Goal: Find specific page/section: Find specific page/section

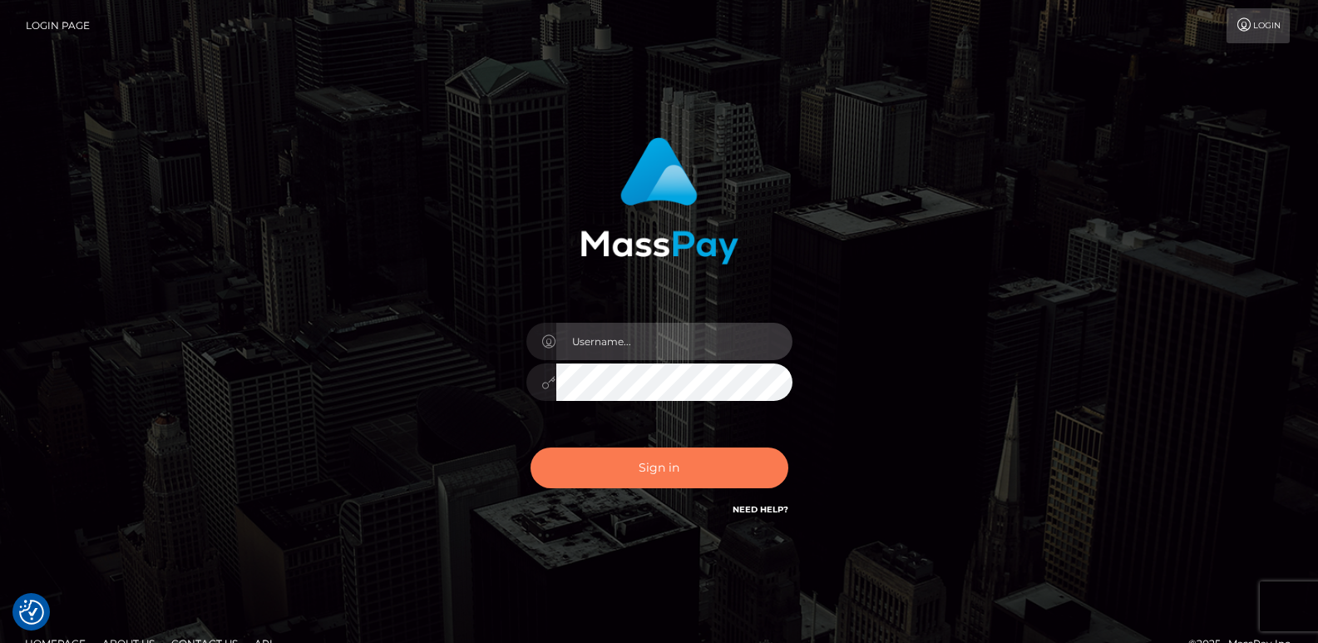
type input "ts2.es"
click at [632, 475] on button "Sign in" at bounding box center [659, 467] width 258 height 41
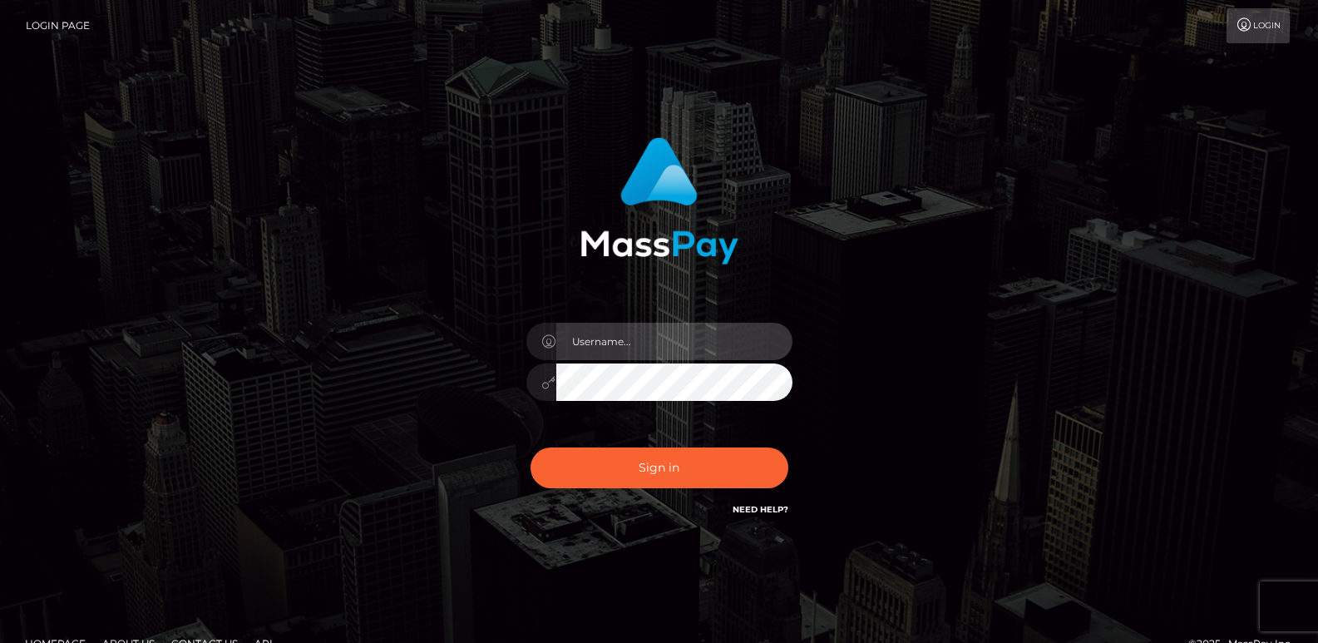
type input "ts2.es"
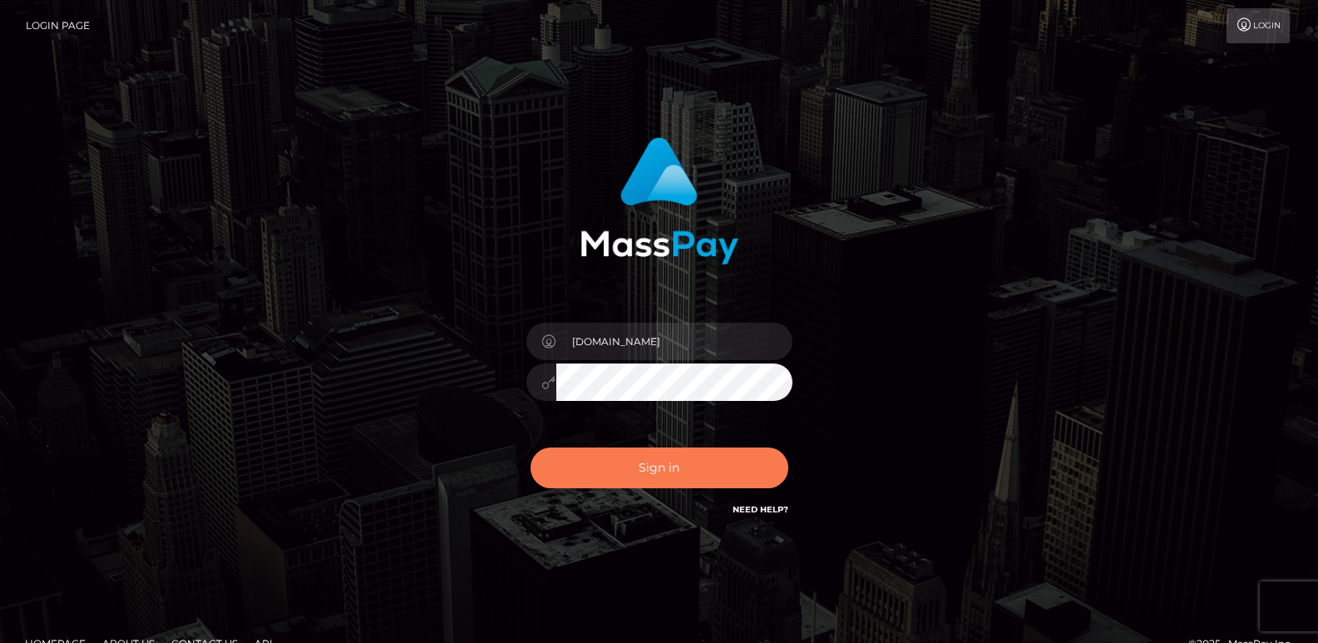
click at [632, 475] on button "Sign in" at bounding box center [659, 467] width 258 height 41
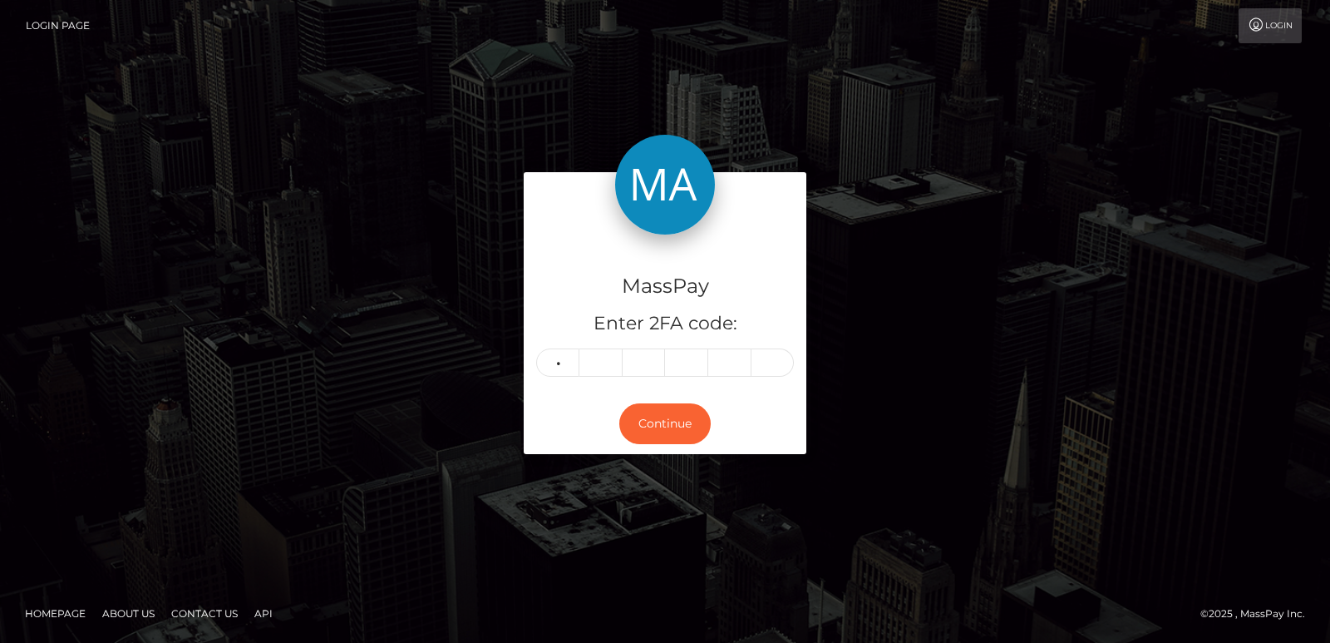
type input "9"
type input "1"
type input "6"
type input "5"
type input "4"
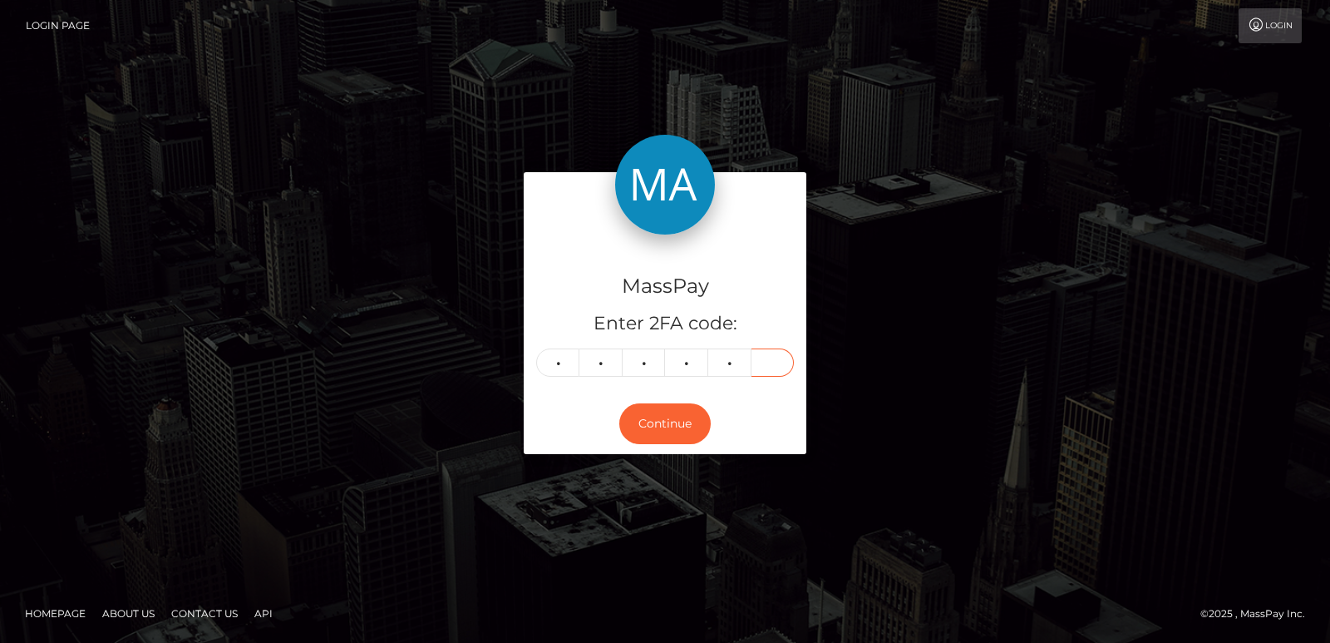
type input "9"
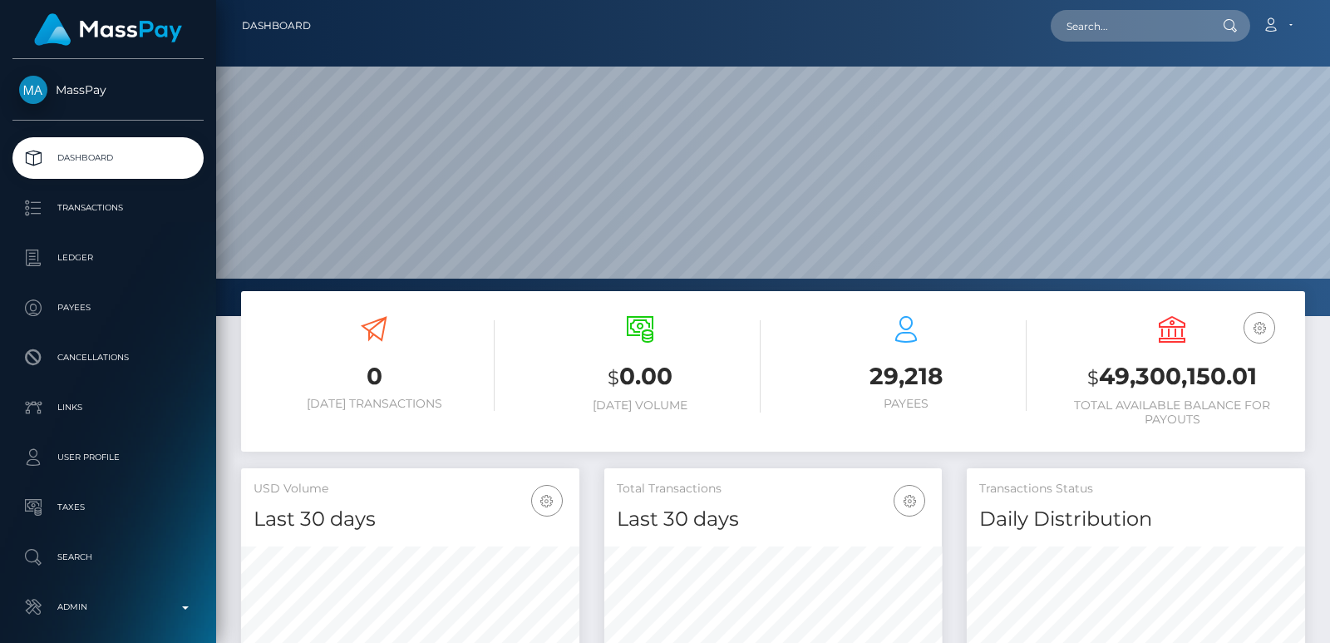
scroll to position [295, 338]
click at [1078, 44] on nav "Dashboard Loading... Loading... Account Edit Profile" at bounding box center [773, 26] width 1114 height 52
click at [1096, 26] on input "text" at bounding box center [1129, 26] width 156 height 32
paste input "maryamodan@gmail.com"
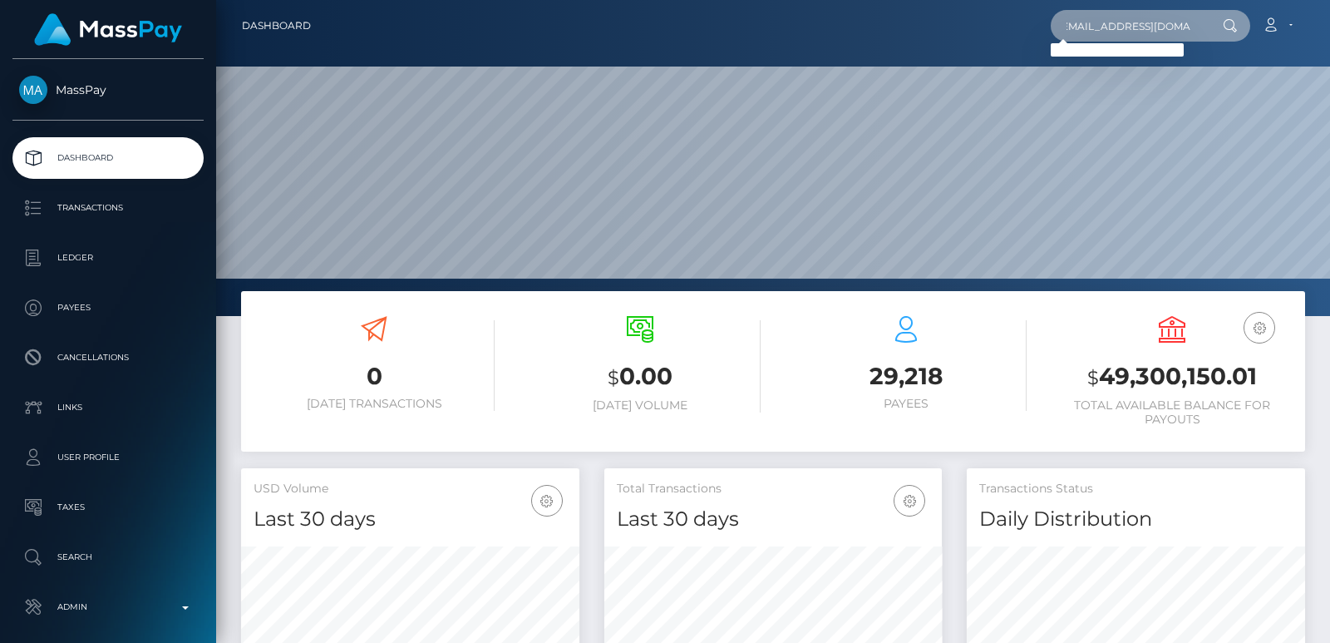
type input "maryamodan@gmail.com"
click at [1097, 30] on input "maryamodan@gmail.com" at bounding box center [1129, 26] width 156 height 32
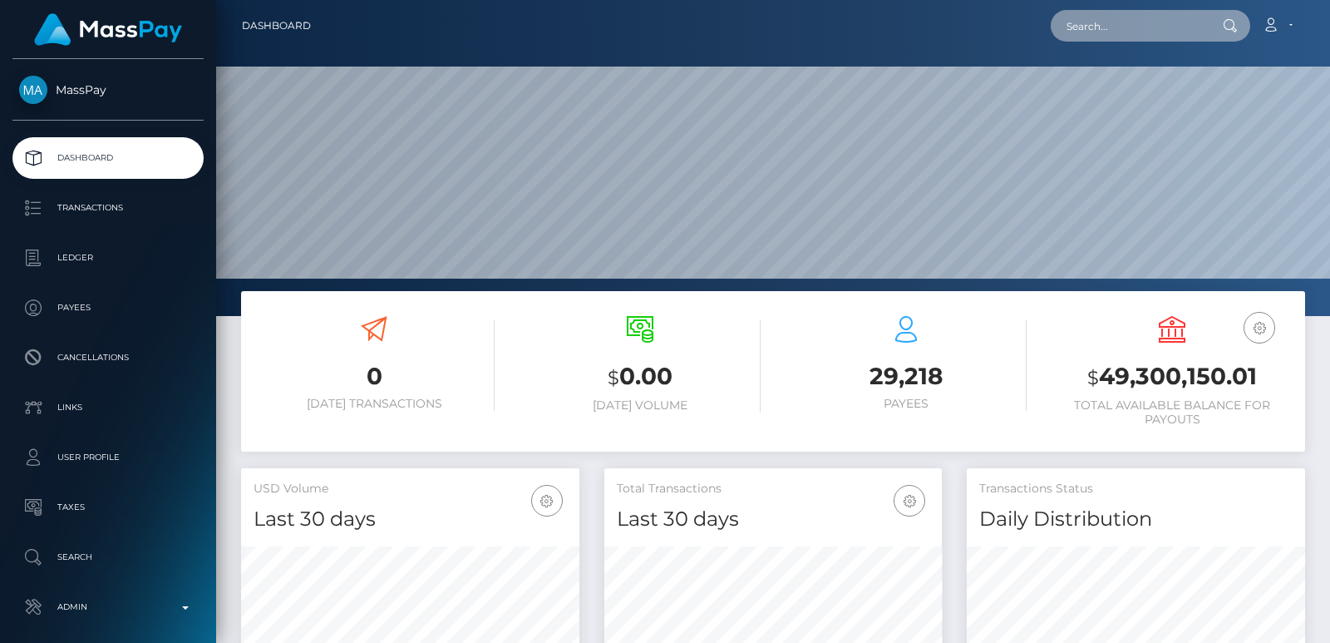
paste input "maryamodan@gmail.com"
type input "maryamodan@gmail.com"
click at [1112, 32] on input "maryamodan@gmail.com" at bounding box center [1129, 26] width 156 height 32
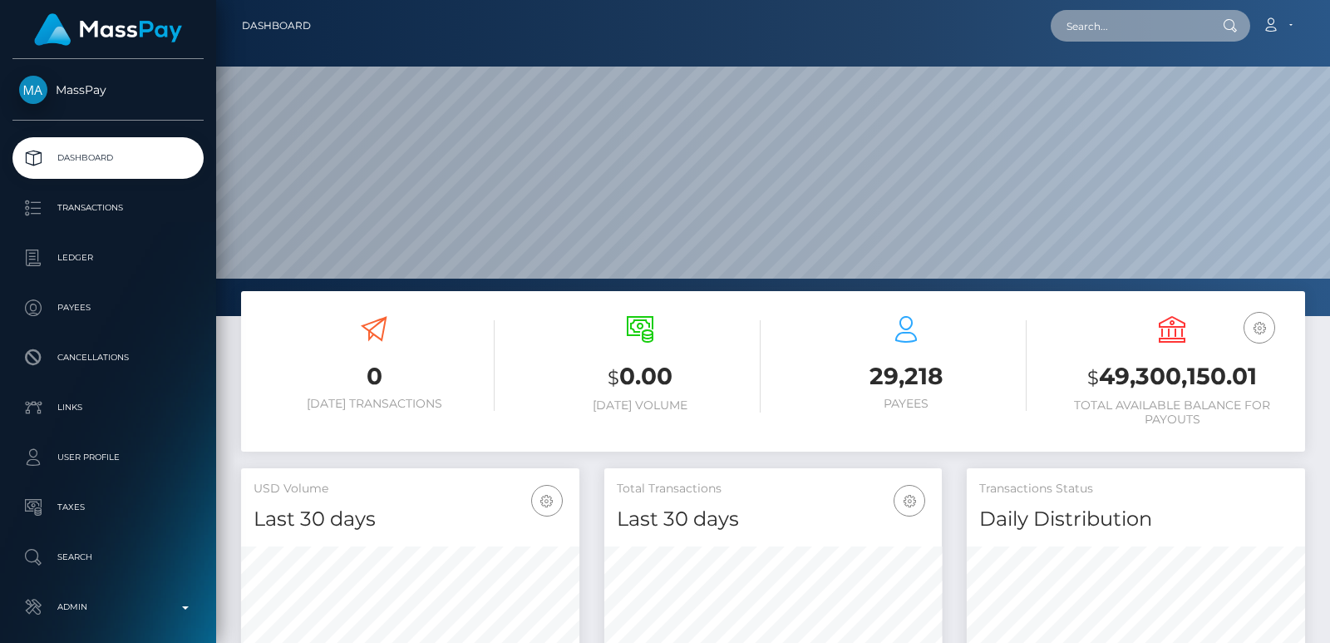
paste input "imanenafissaouattara@gmail.com"
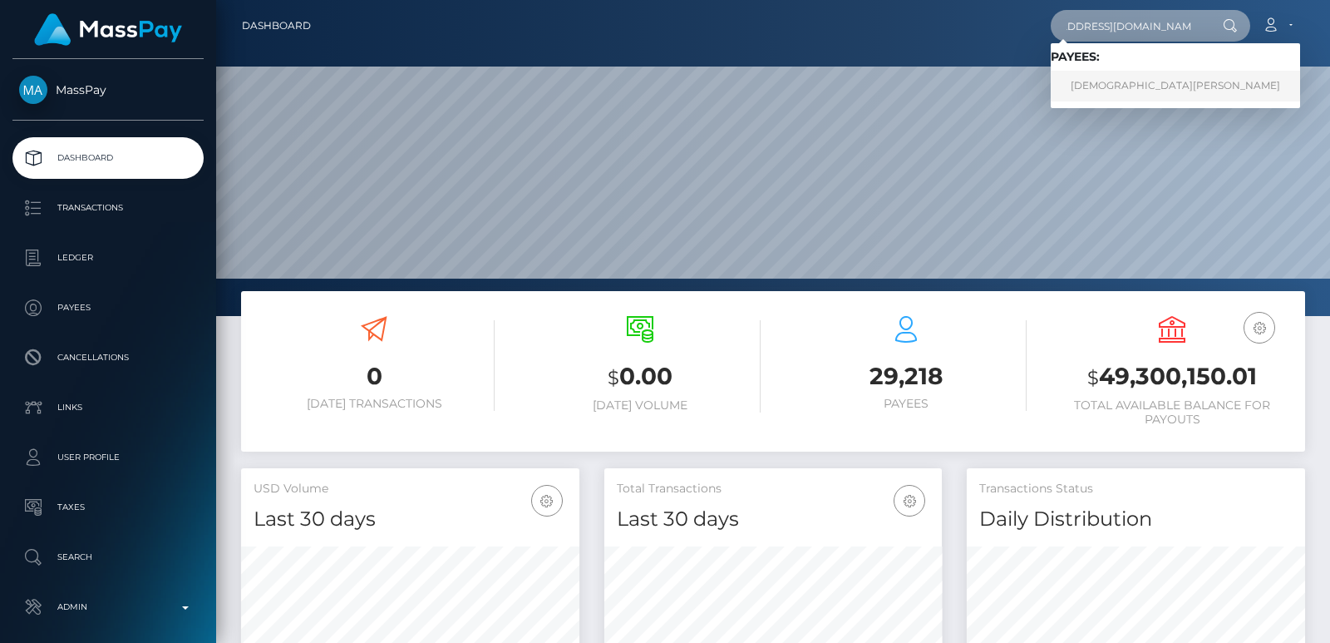
type input "imanenafissaouattara@gmail.com"
click at [1112, 84] on link "IMANE NAFISSA OUATTARA" at bounding box center [1175, 86] width 249 height 31
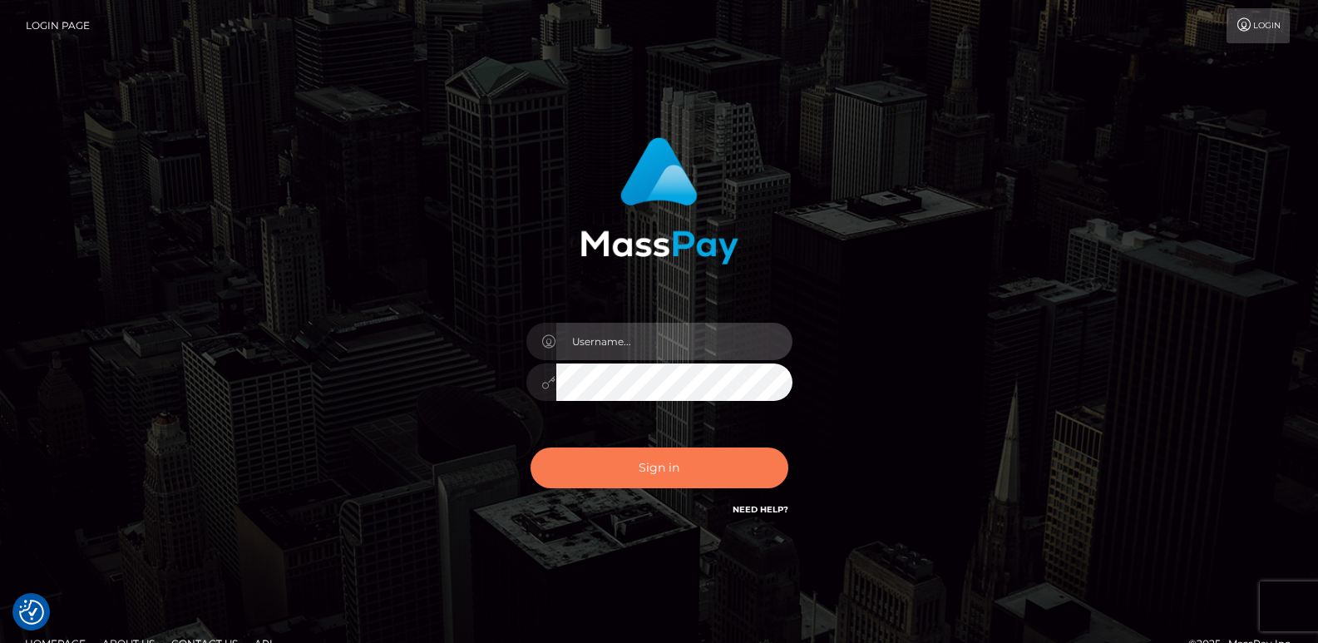
type input "[DOMAIN_NAME]"
click at [634, 450] on button "Sign in" at bounding box center [659, 467] width 258 height 41
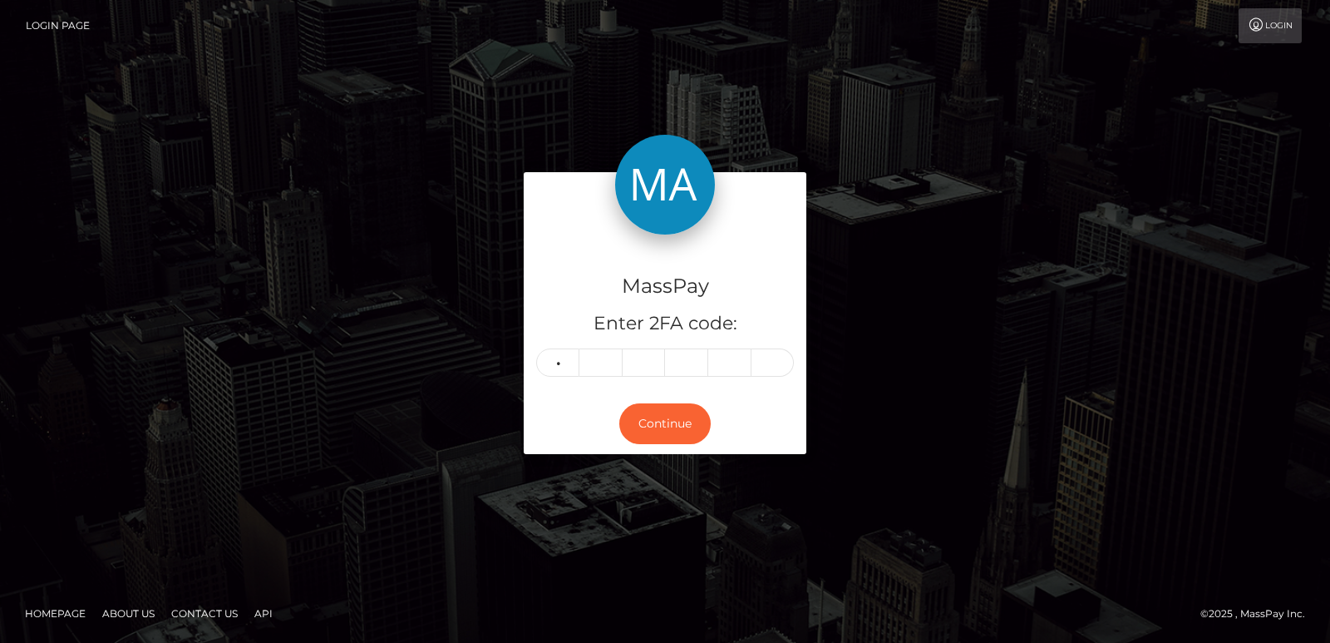
type input "4"
type input "3"
type input "6"
type input "8"
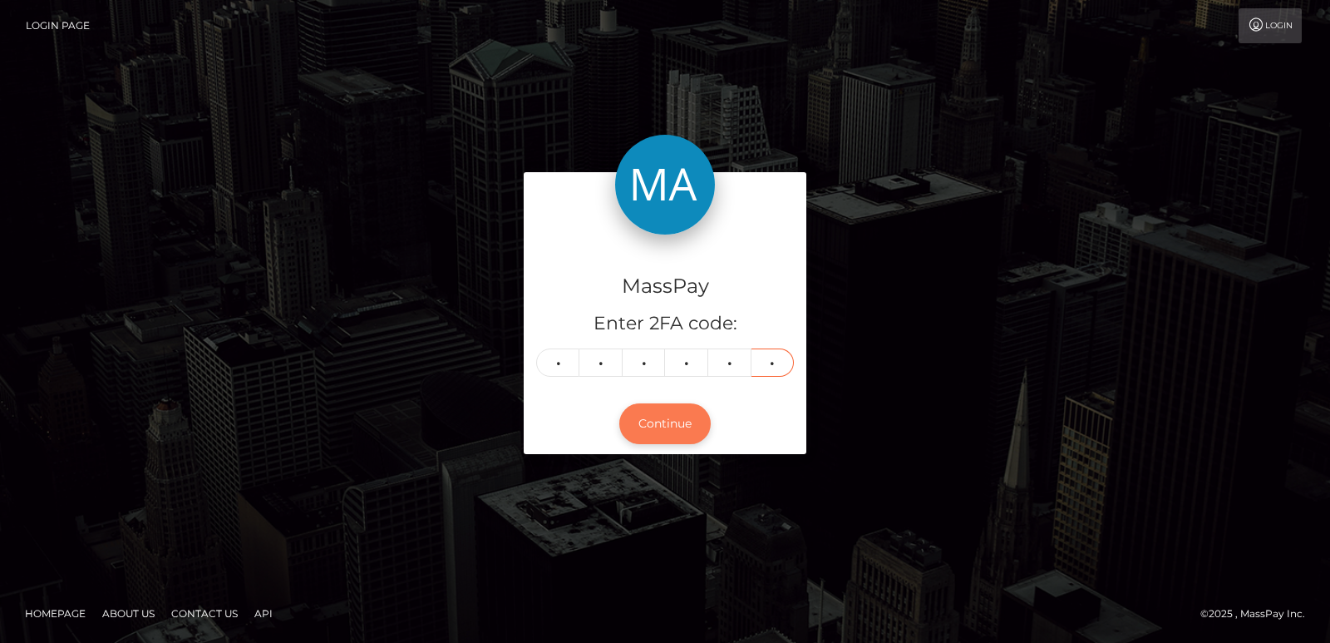
type input "5"
click at [676, 426] on button "Continue" at bounding box center [664, 423] width 91 height 41
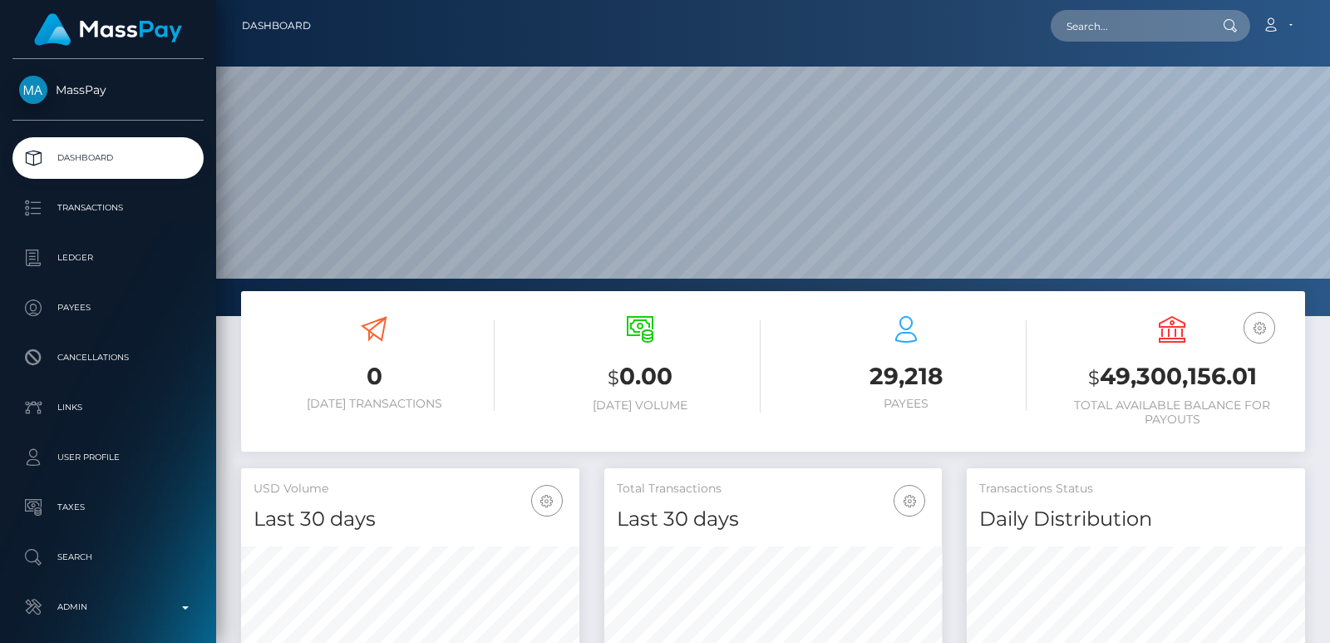
scroll to position [295, 338]
click at [1087, 27] on input "text" at bounding box center [1129, 26] width 156 height 32
paste input "[EMAIL_ADDRESS][DOMAIN_NAME]"
type input "[EMAIL_ADDRESS][DOMAIN_NAME]"
